Goal: Use online tool/utility: Use online tool/utility

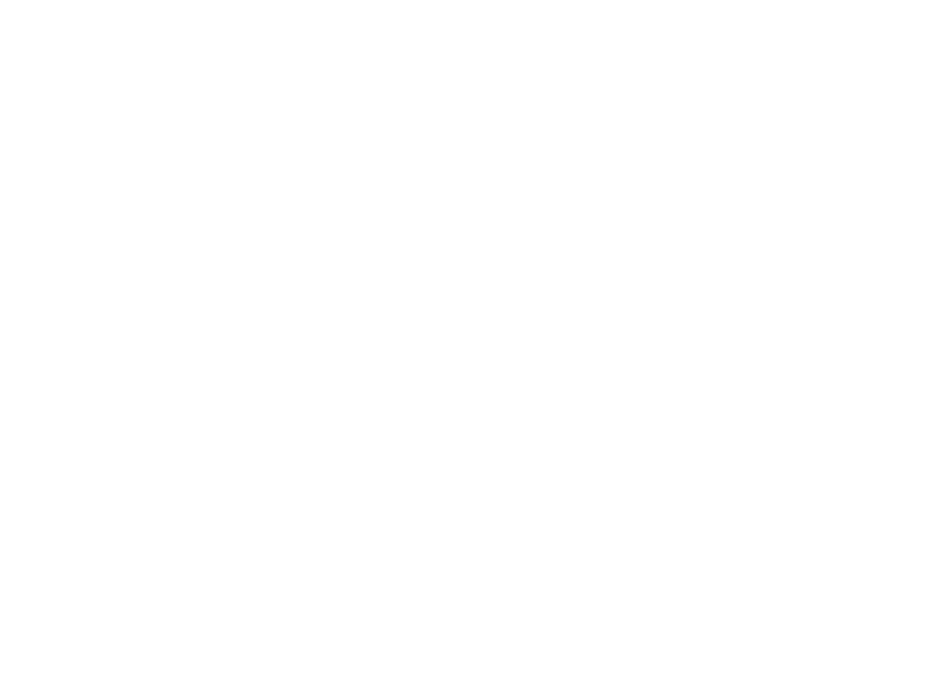
click at [933, 34] on body at bounding box center [467, 338] width 934 height 676
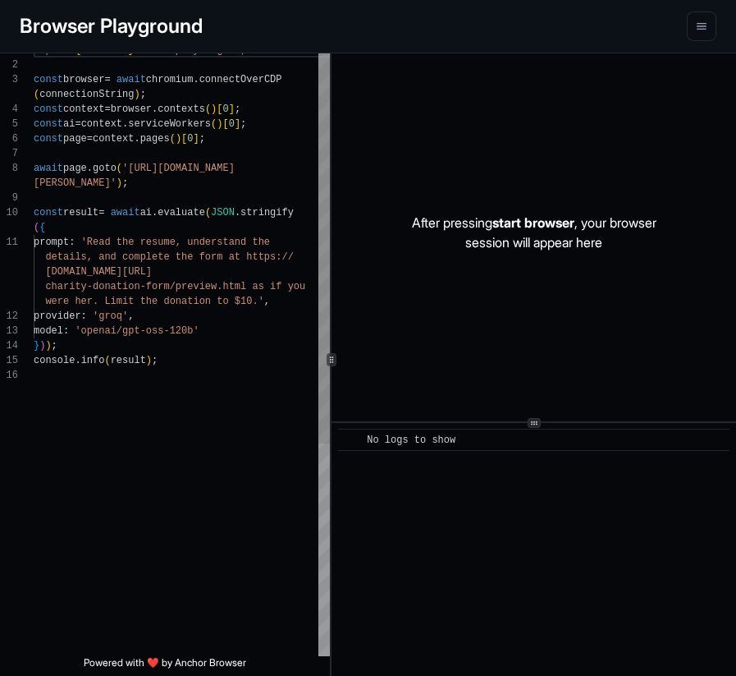
scroll to position [118, 0]
click at [187, 295] on div "import { chromium } from 'playwright' ; const browser = await chromium . connec…" at bounding box center [182, 512] width 296 height 938
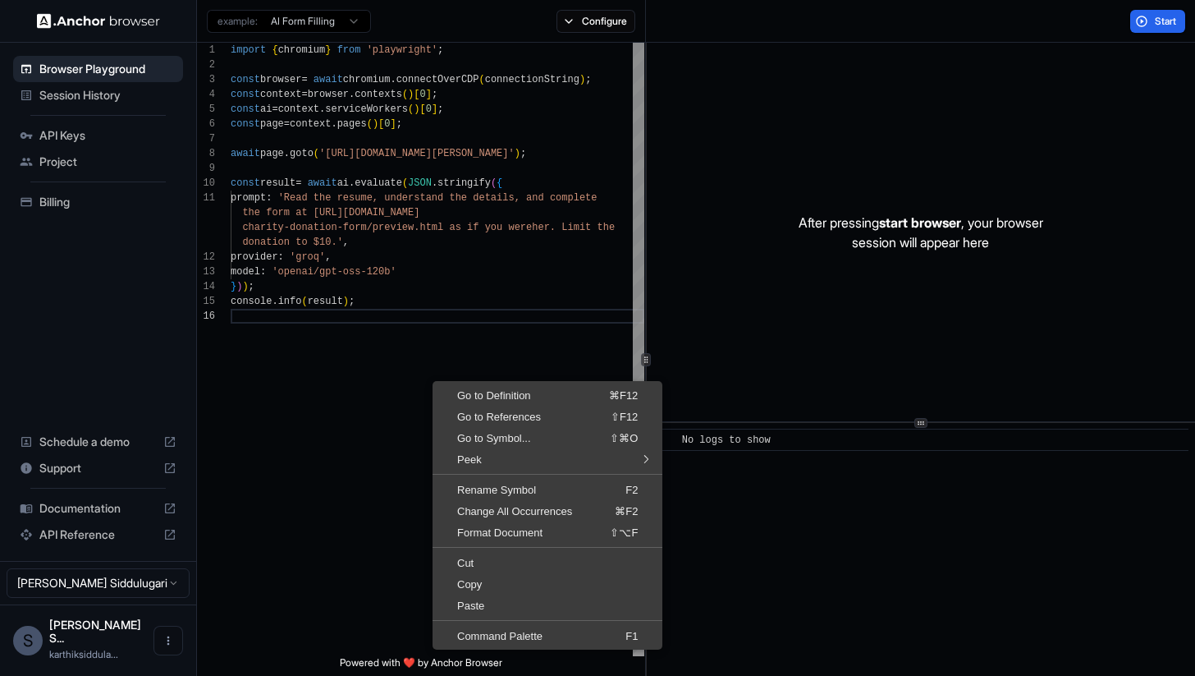
click at [392, 598] on div "import { chromium } from 'playwright' ; const browser = await chromium . connec…" at bounding box center [438, 482] width 414 height 879
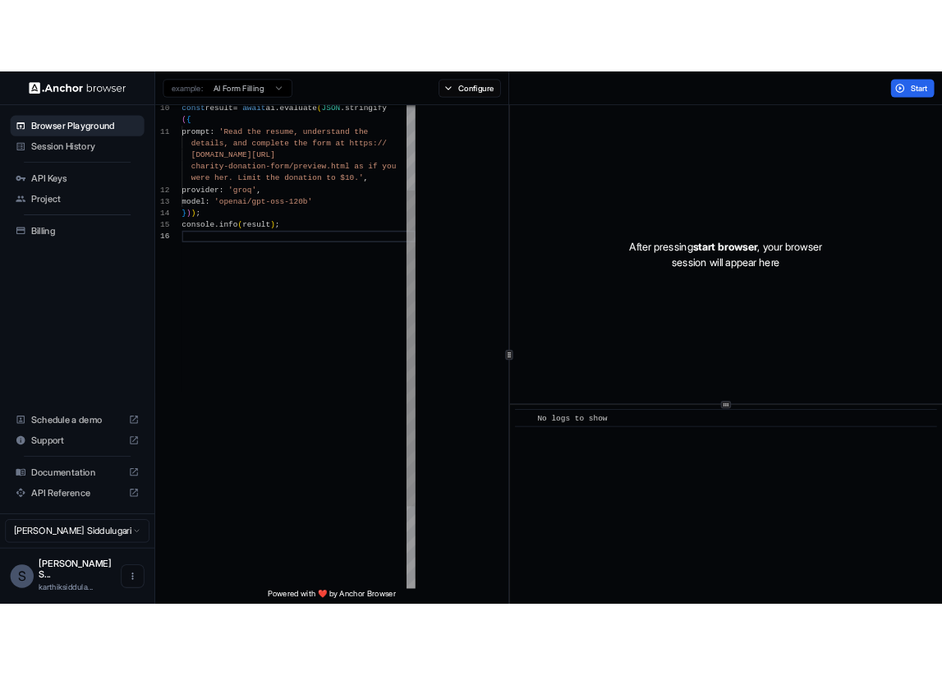
scroll to position [30, 0]
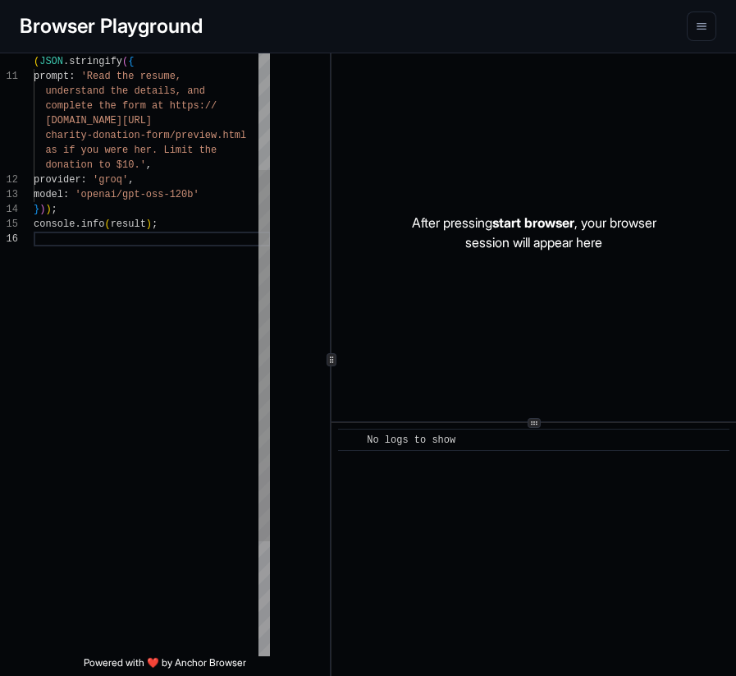
type textarea "**********"
